Goal: Find specific page/section: Find specific page/section

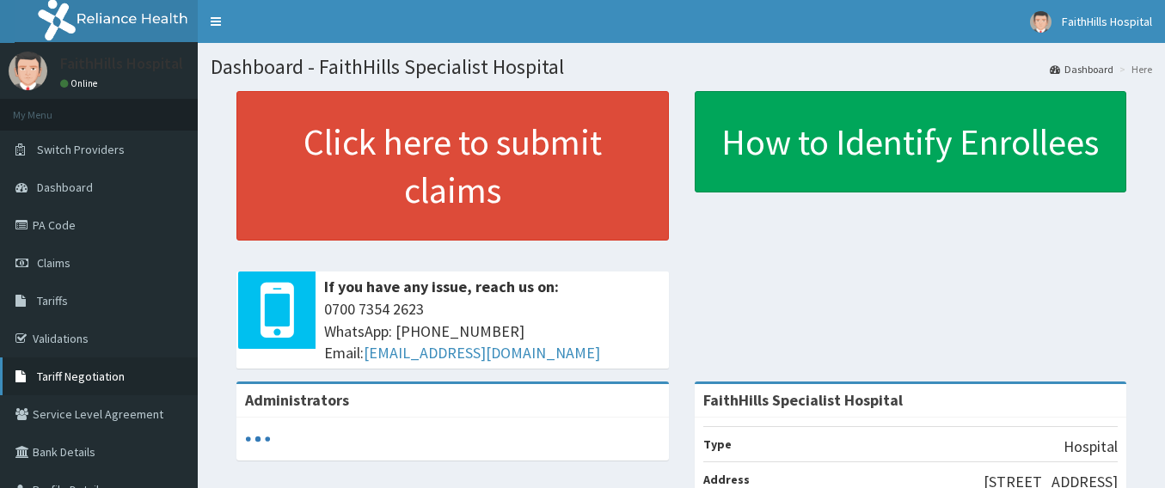
click at [83, 376] on span "Tariff Negotiation" at bounding box center [81, 376] width 88 height 15
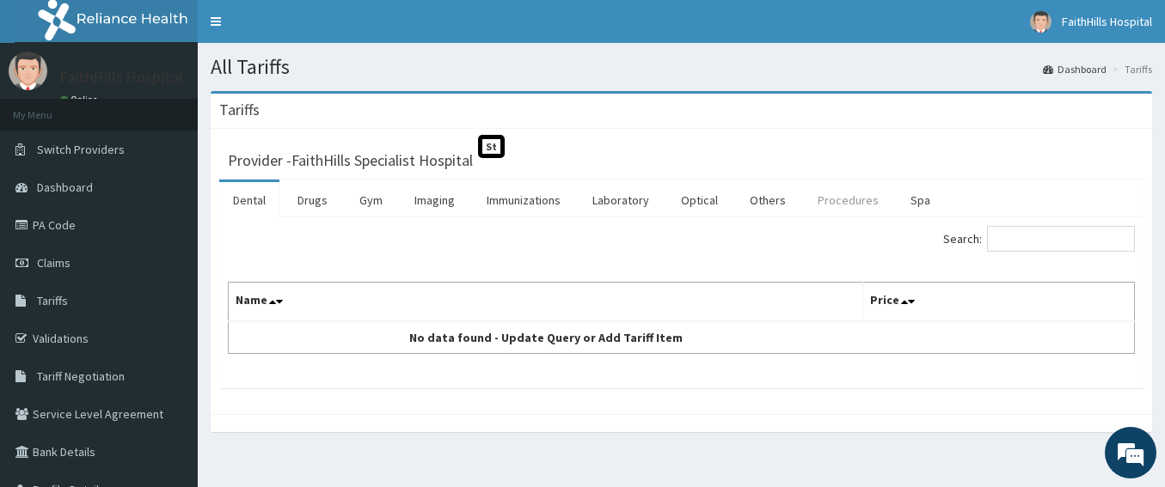
click at [853, 201] on link "Procedures" at bounding box center [848, 200] width 89 height 36
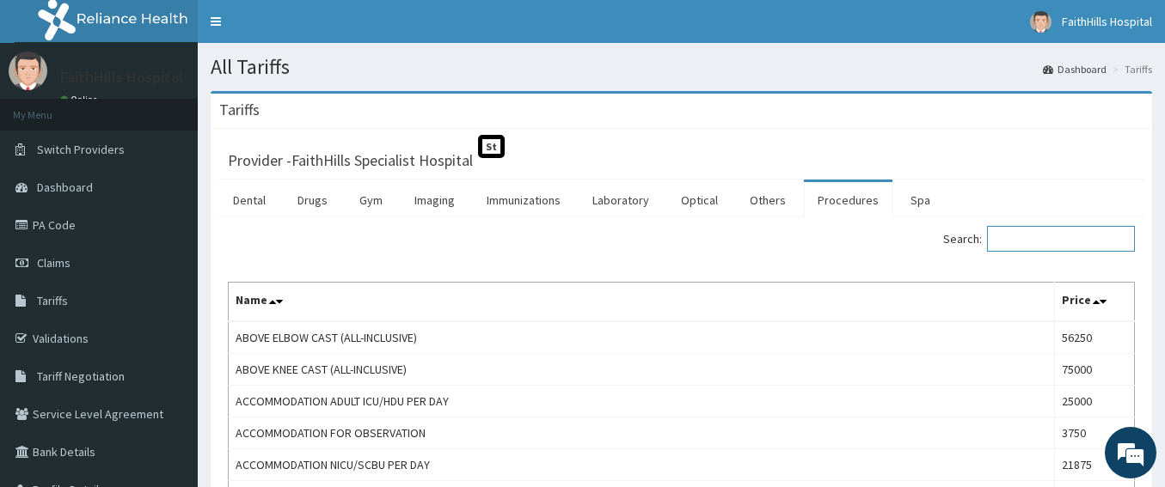
click at [1069, 248] on input "Search:" at bounding box center [1061, 239] width 148 height 26
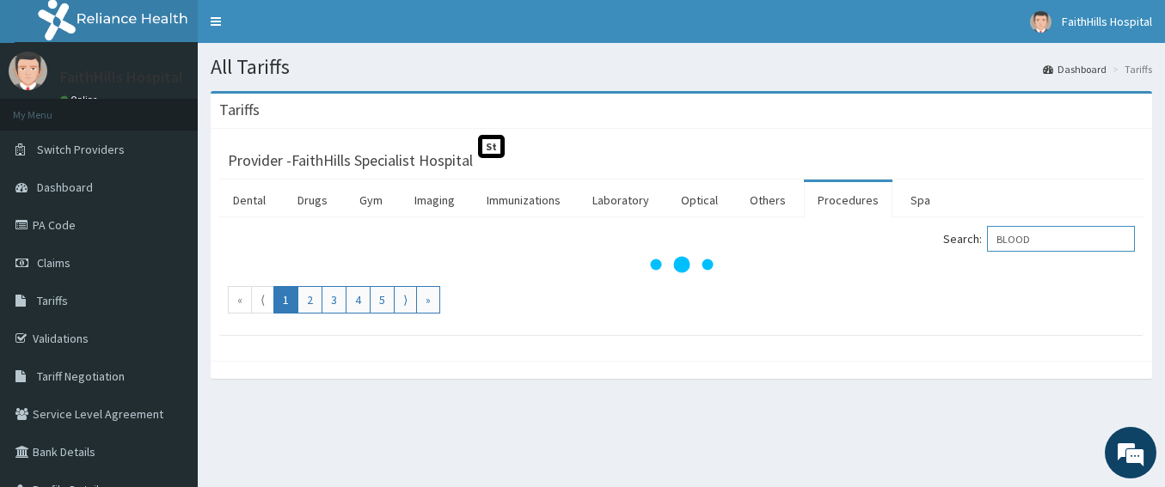
type input "BLOOD"
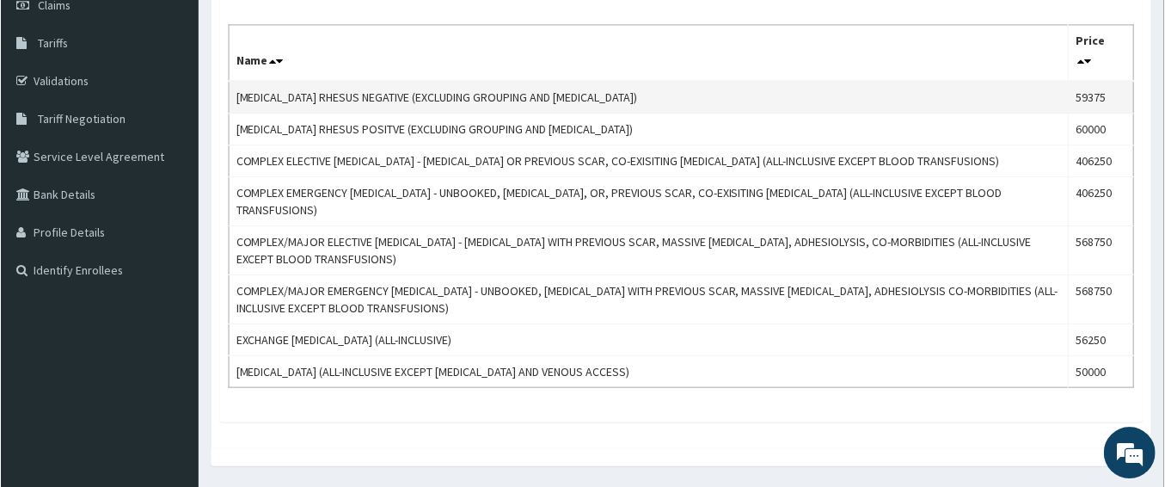
scroll to position [172, 0]
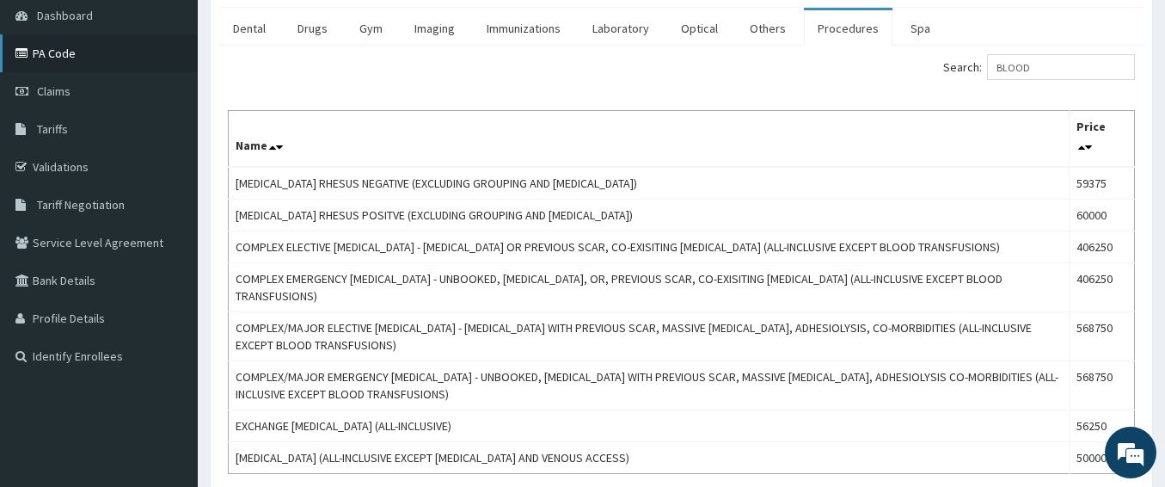
click at [58, 53] on link "PA Code" at bounding box center [99, 53] width 198 height 38
